Goal: Share content

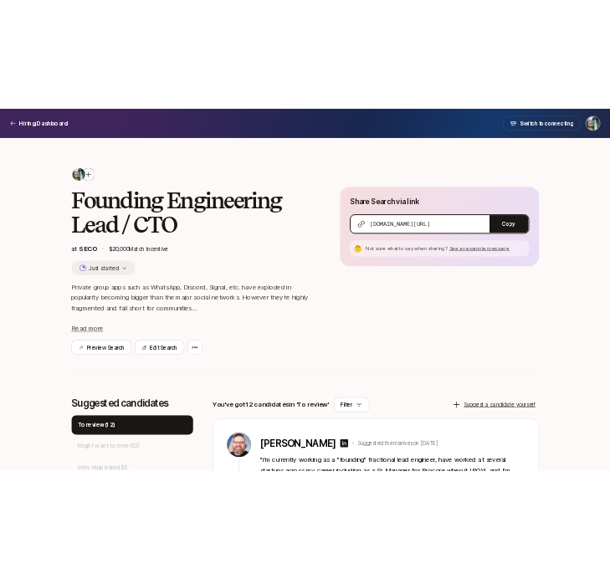
scroll to position [501, 0]
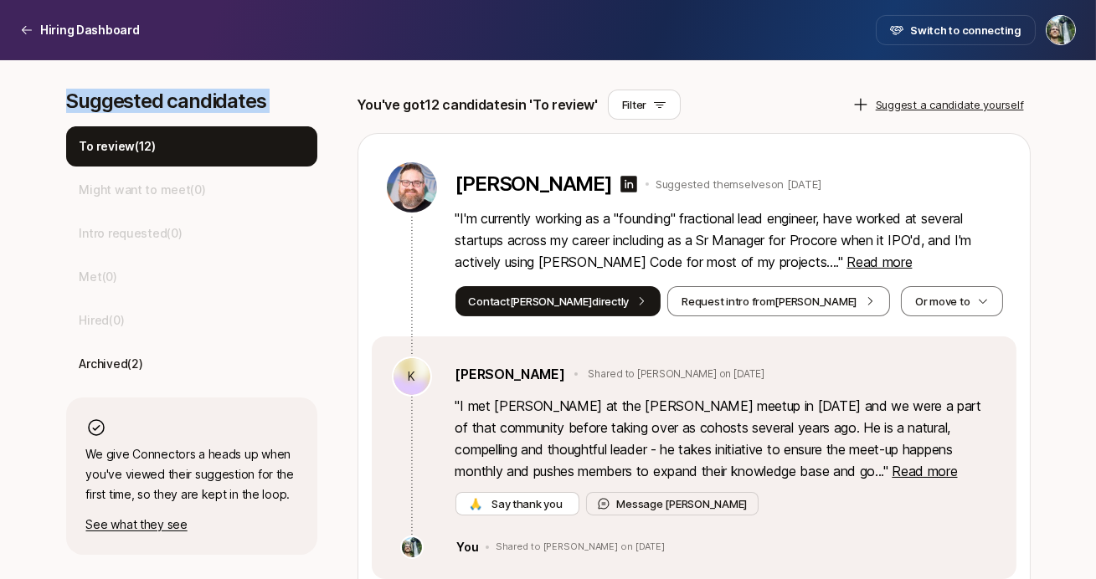
scroll to position [510, 0]
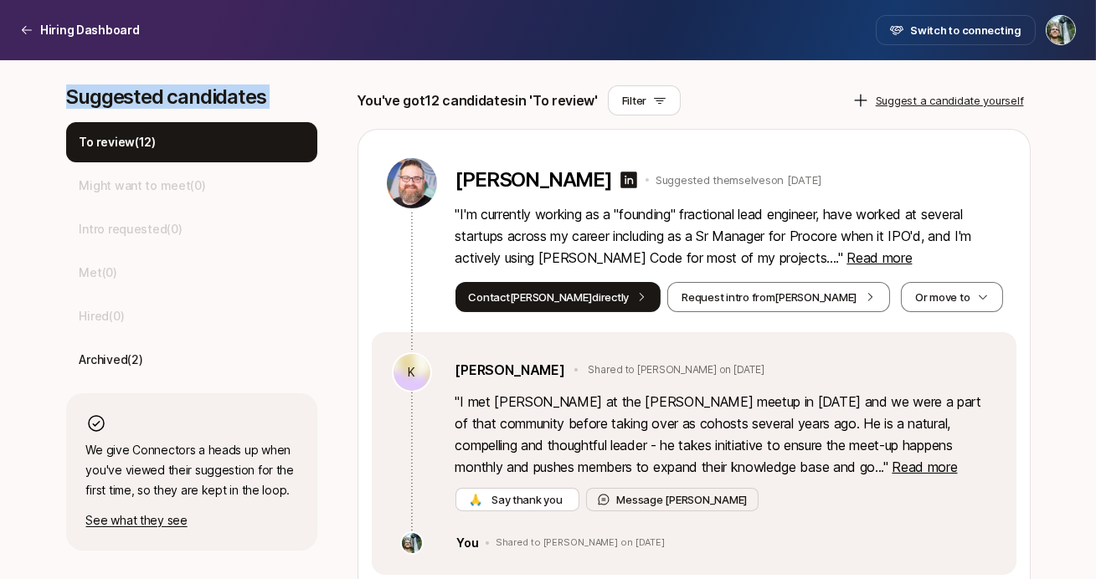
drag, startPoint x: 66, startPoint y: 195, endPoint x: 144, endPoint y: 310, distance: 138.6
click at [144, 310] on div "Hired ( 0 )" at bounding box center [191, 316] width 251 height 40
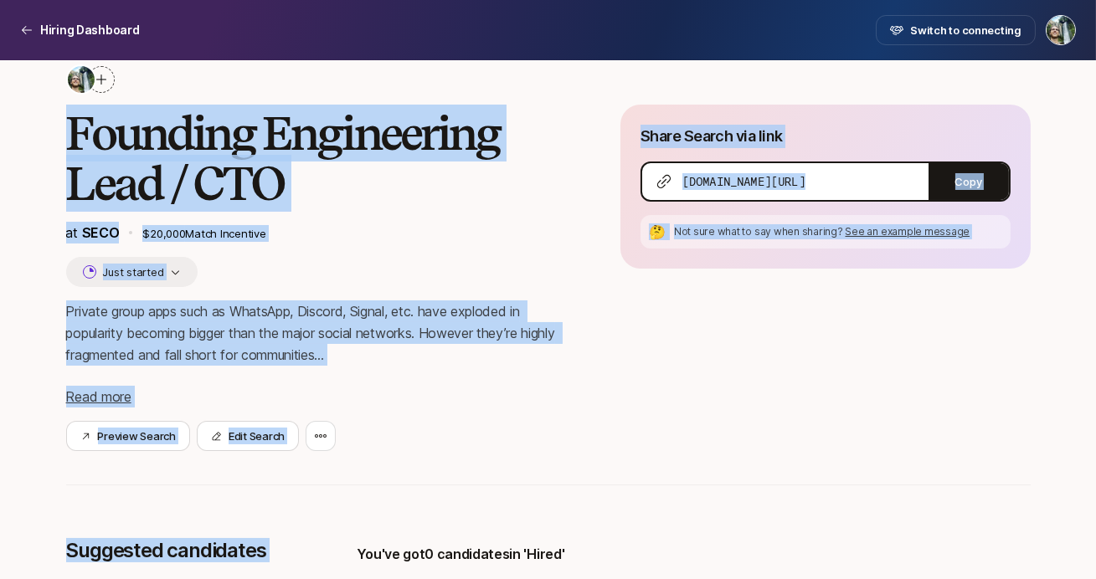
scroll to position [61, 0]
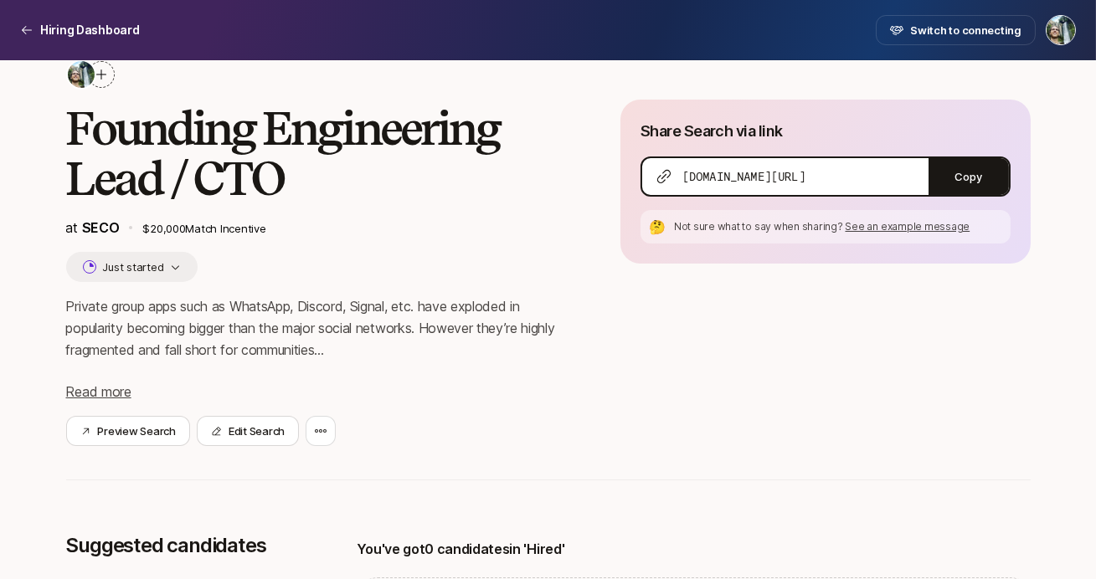
click at [855, 165] on div "[DOMAIN_NAME][URL]" at bounding box center [785, 176] width 286 height 37
click at [943, 165] on button "Copy" at bounding box center [968, 176] width 80 height 37
